Goal: Go to known website: Access a specific website the user already knows

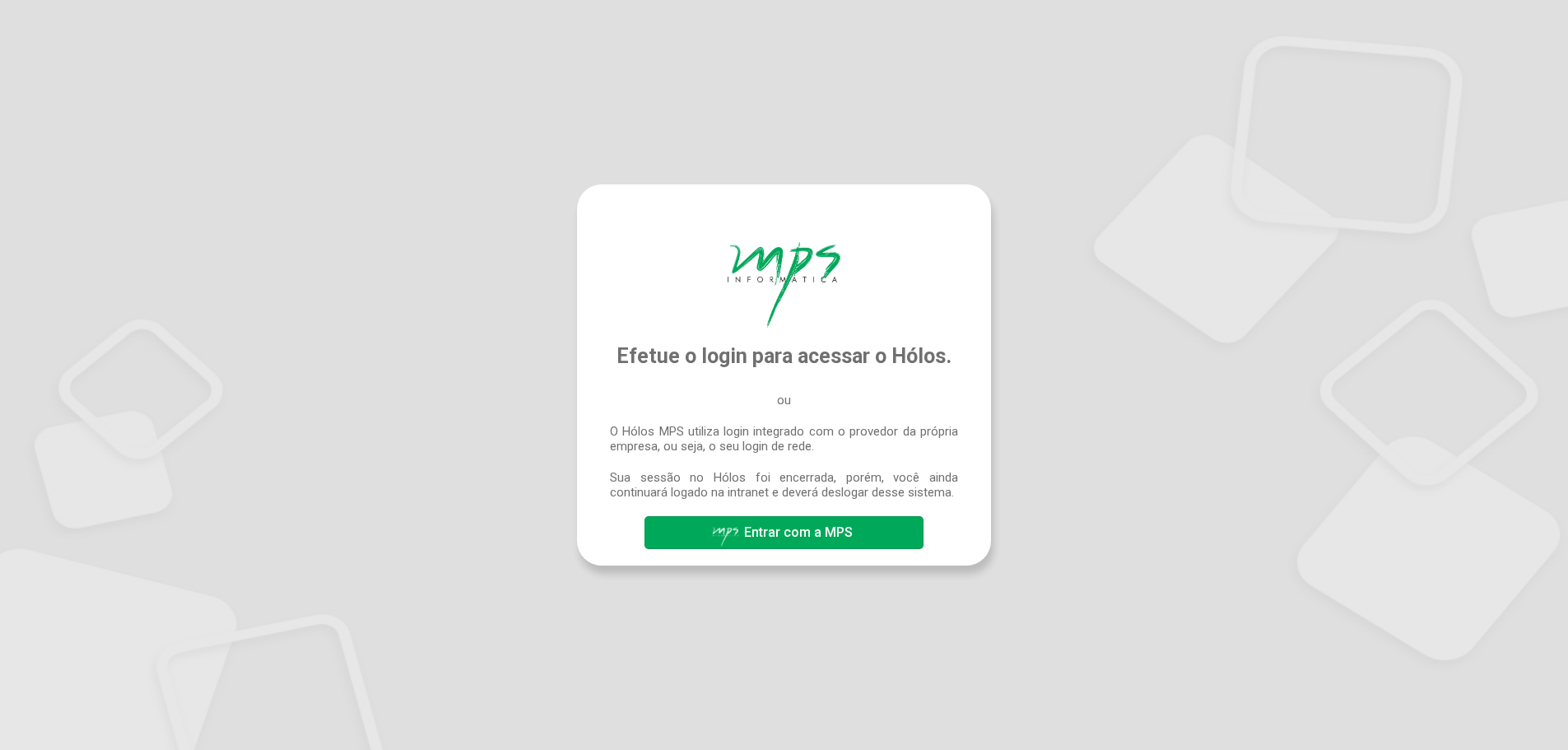
click at [777, 532] on span "Entrar com a MPS" at bounding box center [798, 532] width 108 height 16
click at [773, 535] on span "Entrar com a MPS" at bounding box center [798, 532] width 108 height 16
